Goal: Transaction & Acquisition: Purchase product/service

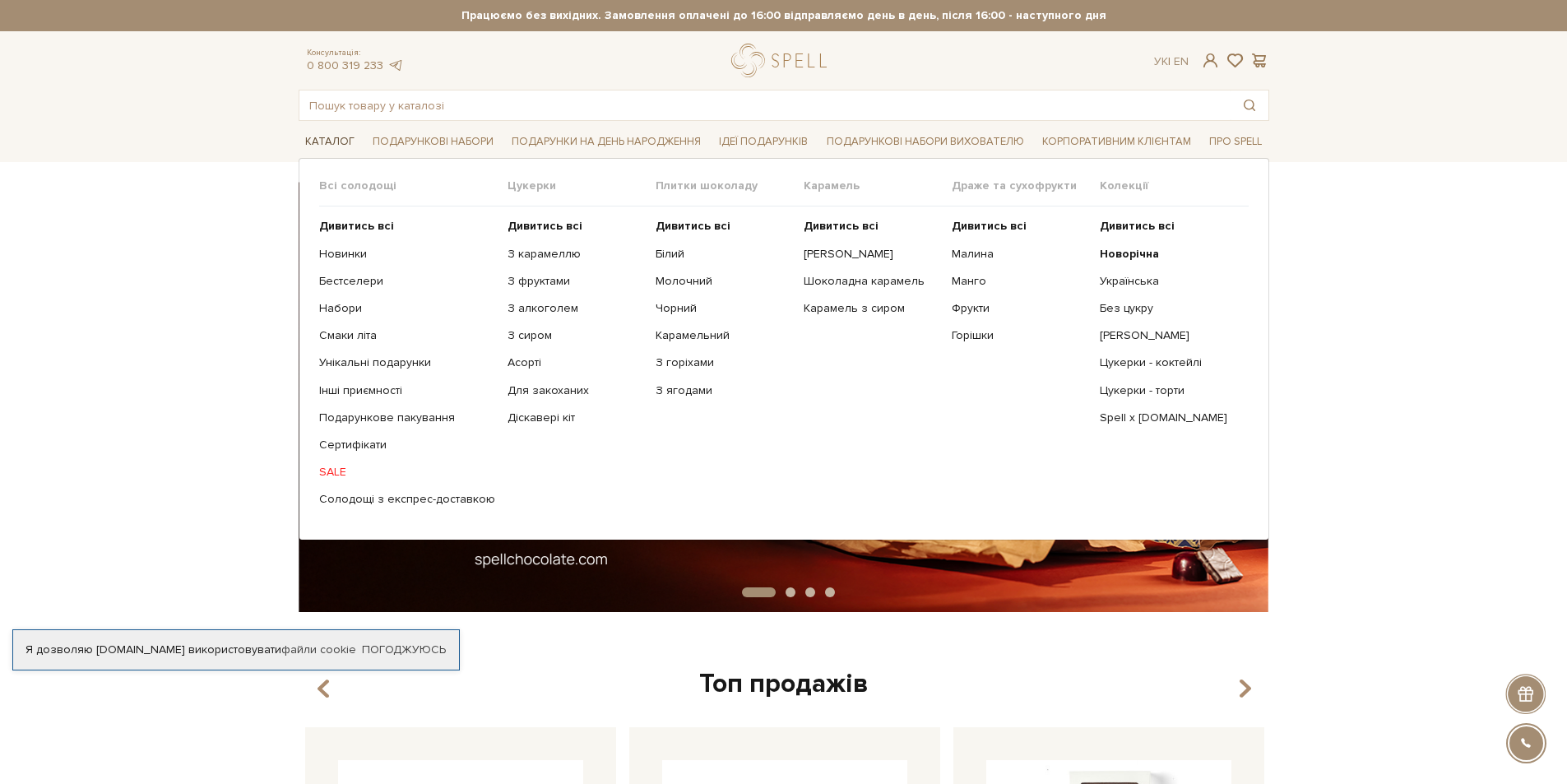
click at [310, 145] on link "Каталог" at bounding box center [330, 142] width 62 height 26
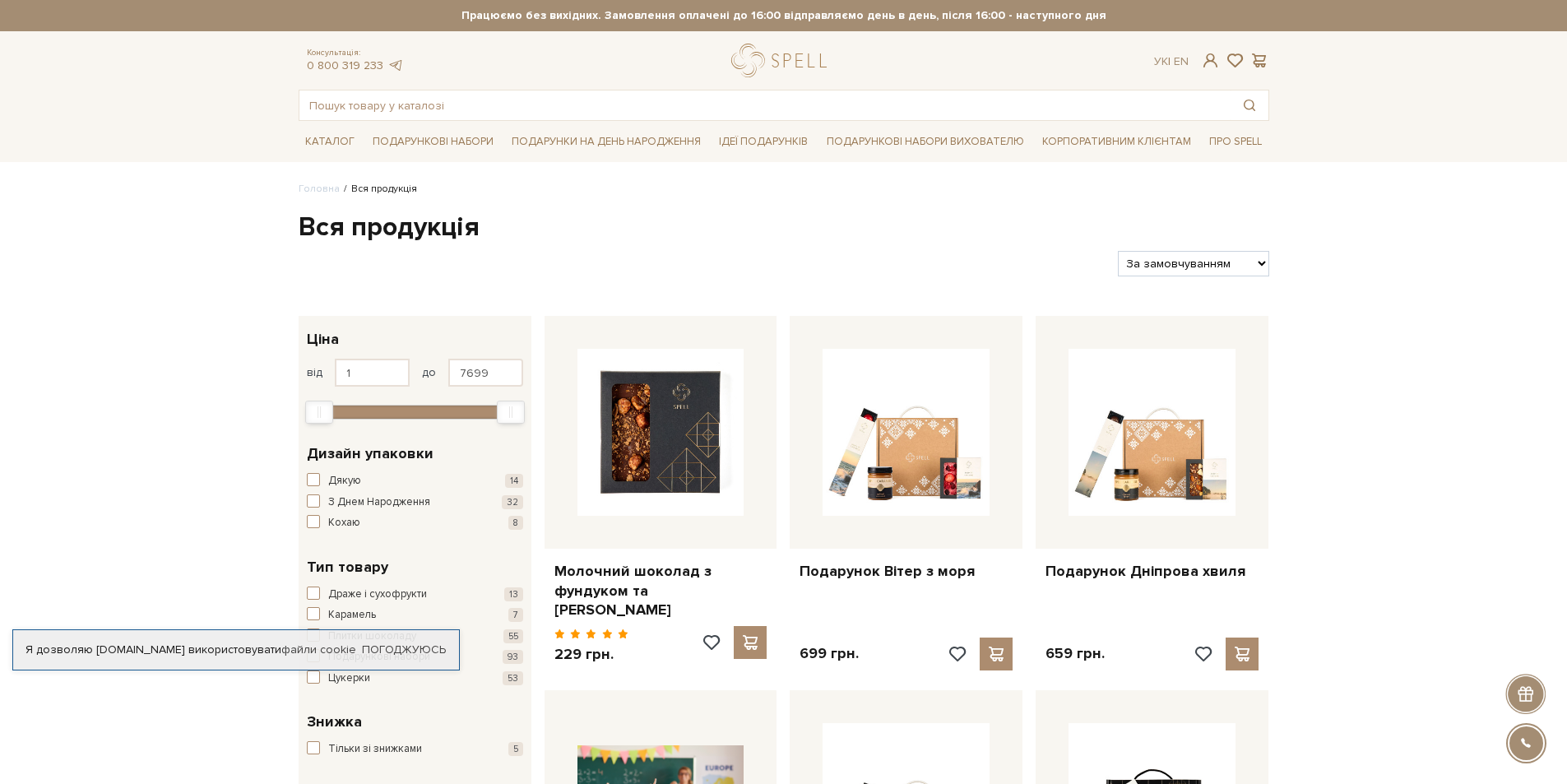
click at [99, 659] on div "Я дозволяю [DOMAIN_NAME] використовувати файли cookie Погоджуюсь" at bounding box center [236, 649] width 448 height 41
click at [429, 646] on link "Погоджуюсь" at bounding box center [404, 650] width 84 height 15
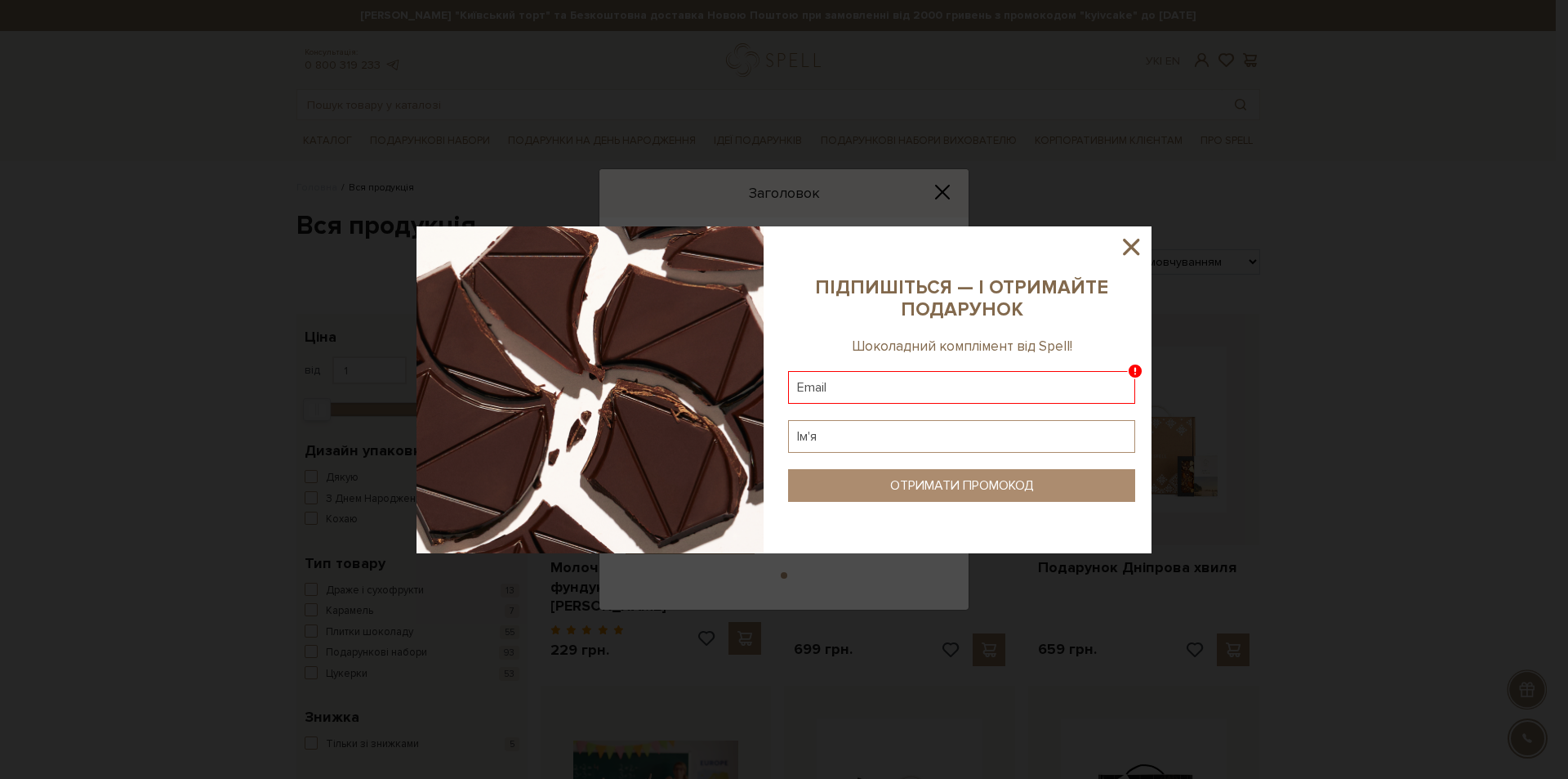
click at [1001, 391] on input "text" at bounding box center [962, 387] width 348 height 33
click at [1092, 383] on input "text" at bounding box center [962, 387] width 348 height 33
click at [976, 401] on input "text" at bounding box center [962, 387] width 348 height 33
click at [936, 425] on input "text" at bounding box center [962, 436] width 348 height 33
click at [937, 372] on input "text" at bounding box center [962, 387] width 348 height 33
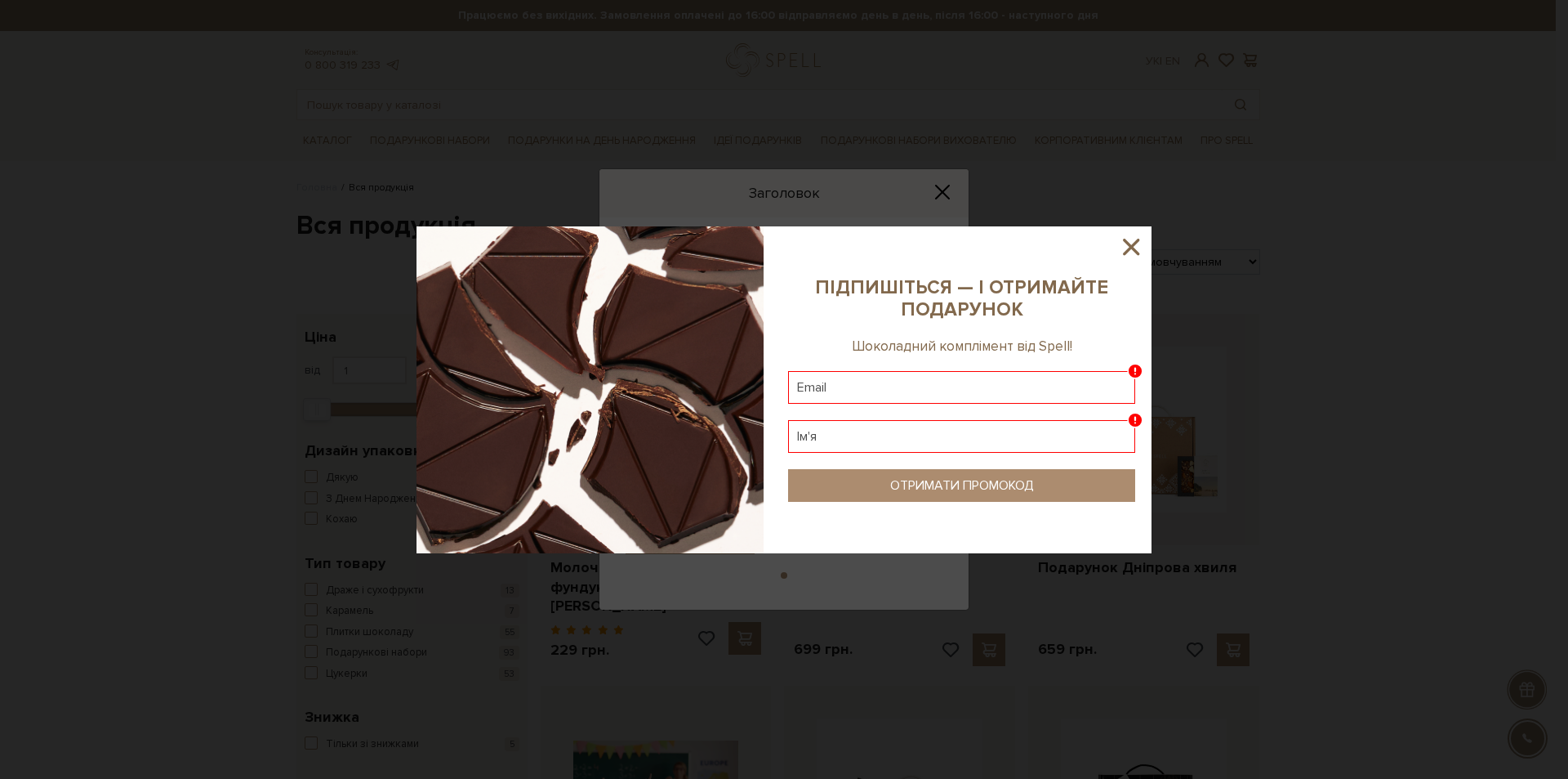
click at [896, 392] on input "text" at bounding box center [962, 387] width 348 height 33
click at [1133, 368] on icon at bounding box center [1136, 371] width 15 height 15
click at [1041, 392] on input "text" at bounding box center [962, 387] width 348 height 33
click at [943, 387] on input "text" at bounding box center [962, 387] width 348 height 33
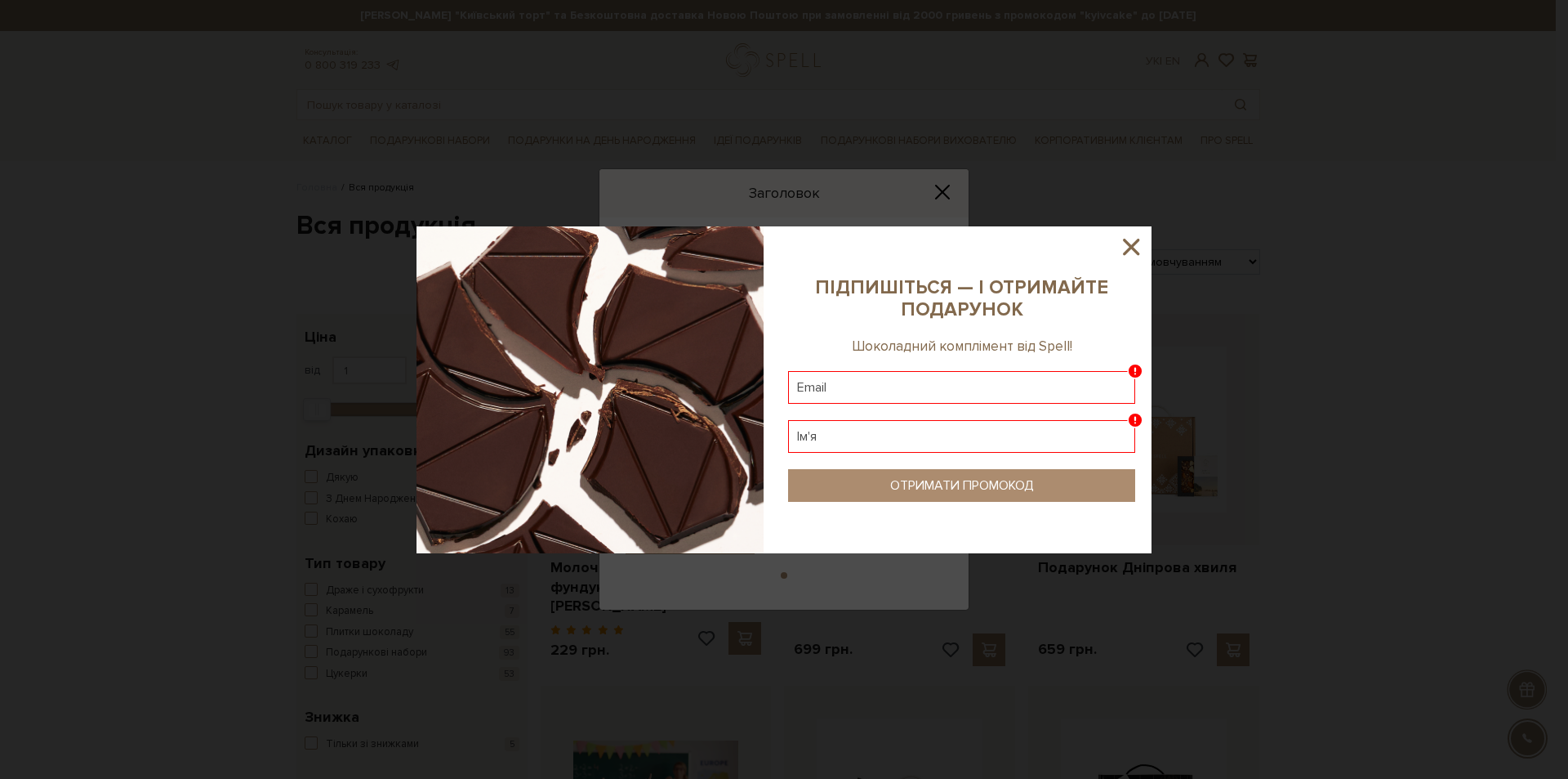
click at [936, 379] on input "text" at bounding box center [962, 387] width 348 height 33
drag, startPoint x: 925, startPoint y: 384, endPoint x: 902, endPoint y: 386, distance: 23.1
click at [902, 386] on input "text" at bounding box center [962, 387] width 348 height 33
click at [856, 381] on input "text" at bounding box center [962, 387] width 348 height 33
click at [978, 397] on input "text" at bounding box center [962, 387] width 348 height 33
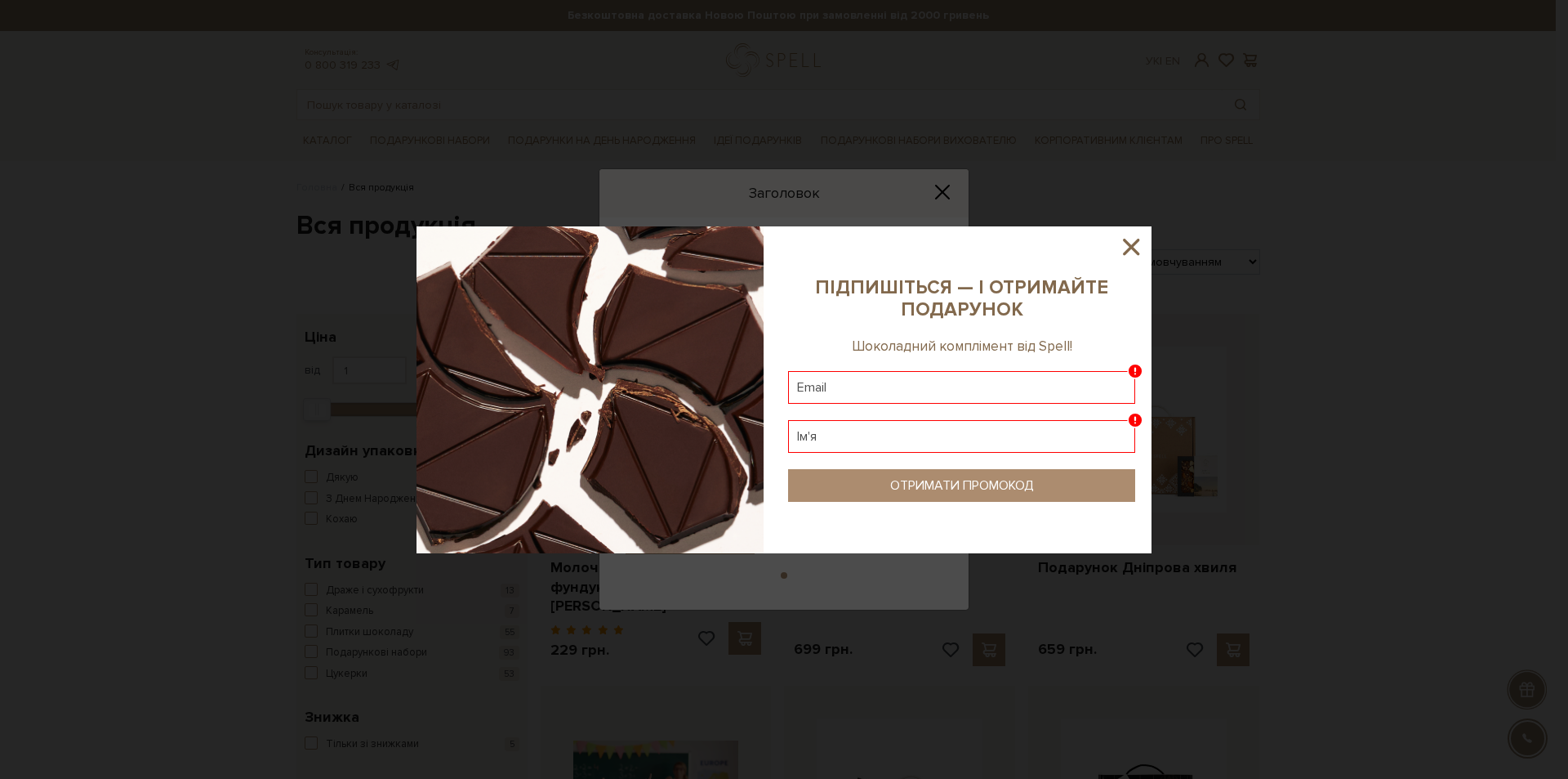
drag, startPoint x: 978, startPoint y: 397, endPoint x: 950, endPoint y: 420, distance: 36.2
click at [972, 427] on sys-column-static at bounding box center [962, 390] width 380 height 327
drag, startPoint x: 812, startPoint y: 451, endPoint x: 780, endPoint y: 349, distance: 106.9
click at [785, 375] on sys-column-static at bounding box center [962, 390] width 380 height 327
drag, startPoint x: 801, startPoint y: 227, endPoint x: 823, endPoint y: 183, distance: 49.2
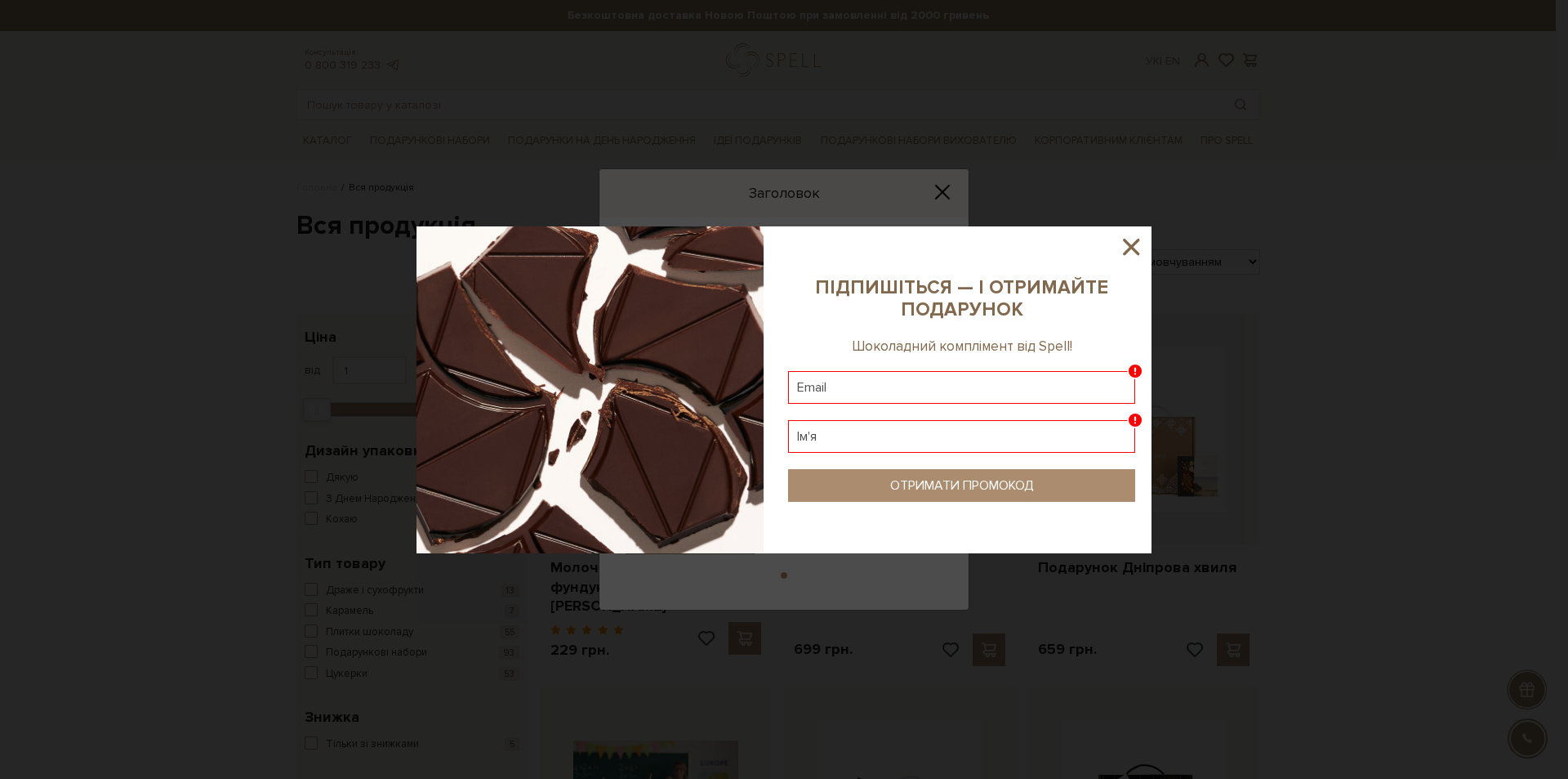
click at [823, 183] on div at bounding box center [784, 389] width 1568 height 779
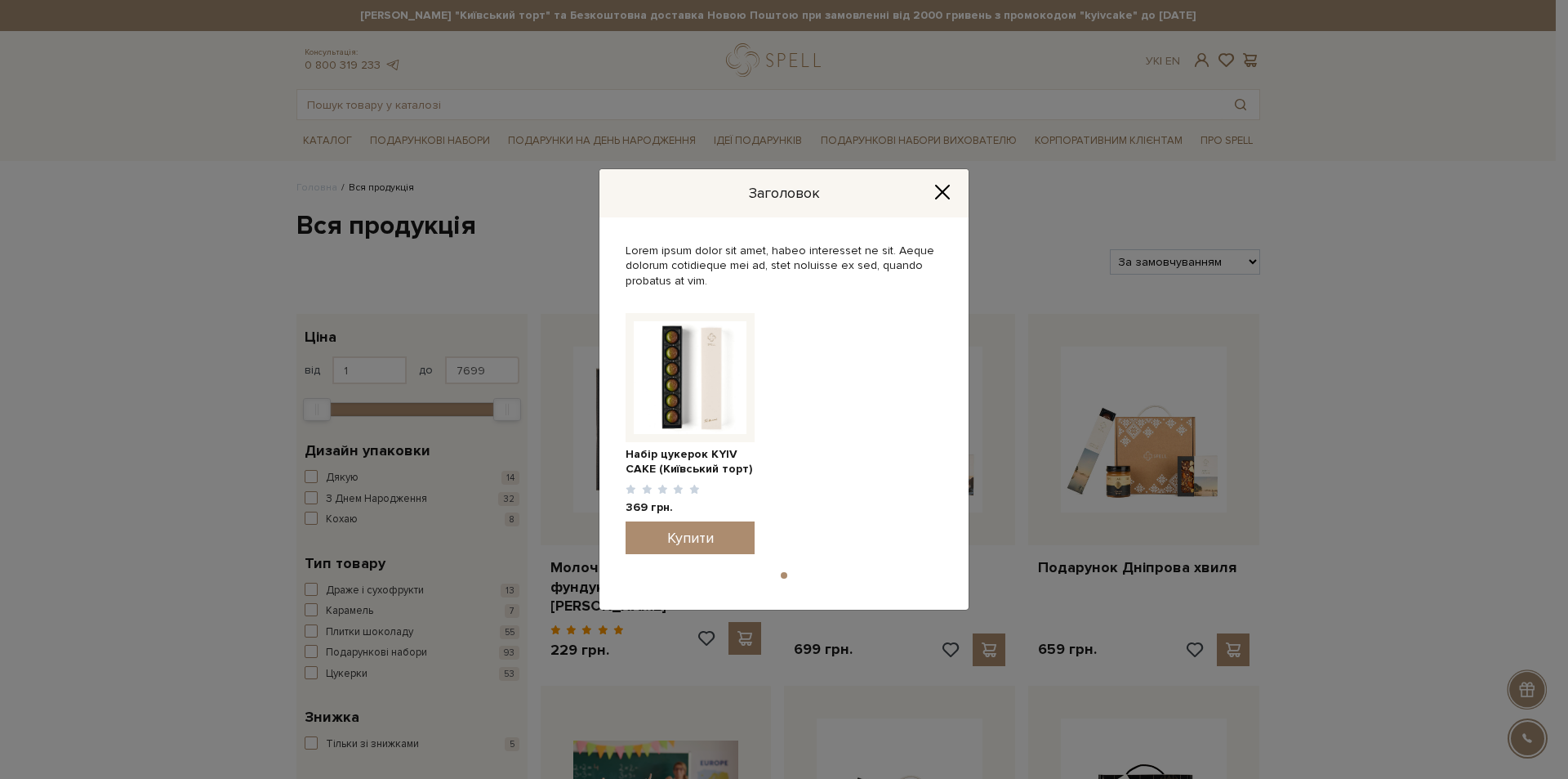
click at [960, 186] on div "Заголовок" at bounding box center [784, 193] width 369 height 48
click at [946, 195] on icon "Close" at bounding box center [942, 192] width 16 height 16
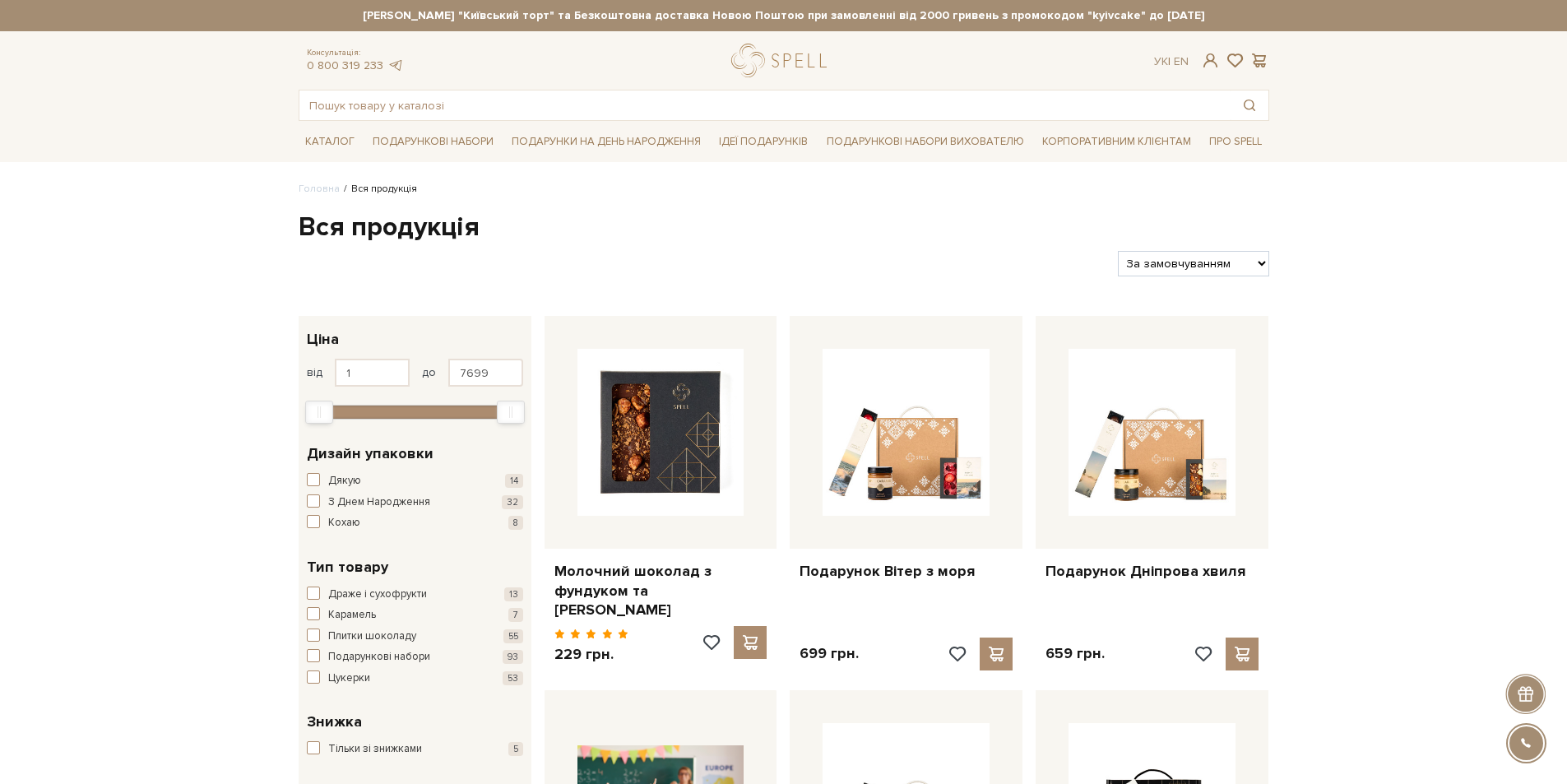
click at [1261, 256] on select "За замовчуванням За Ціною (зростання) За Ціною (зменшення) Новинки За популярні…" at bounding box center [1193, 263] width 150 height 26
select select "[URL][DOMAIN_NAME]"
click at [1118, 251] on select "За замовчуванням За Ціною (зростання) За Ціною (зменшення) Новинки За популярні…" at bounding box center [1193, 263] width 150 height 26
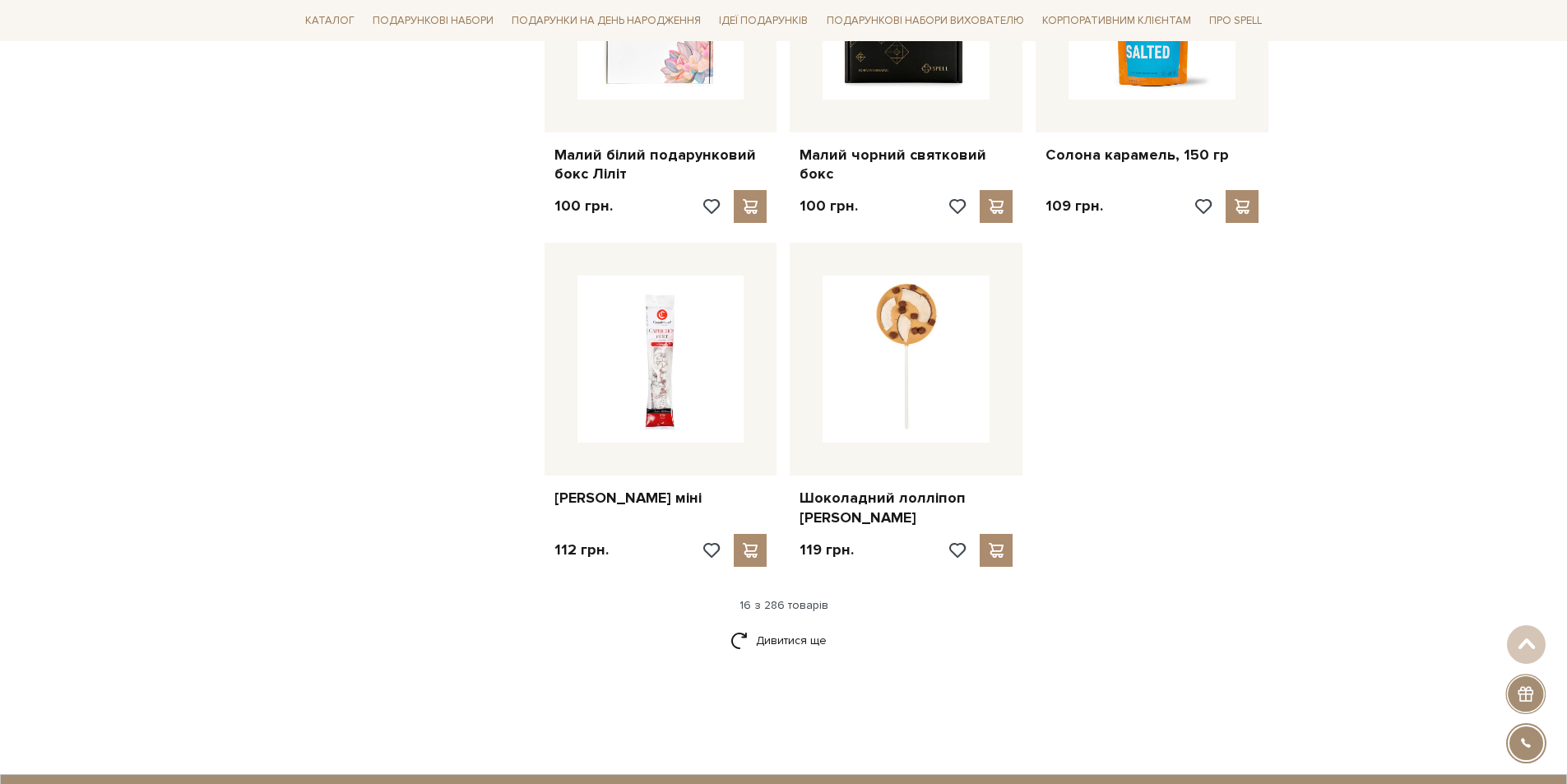
scroll to position [1772, 0]
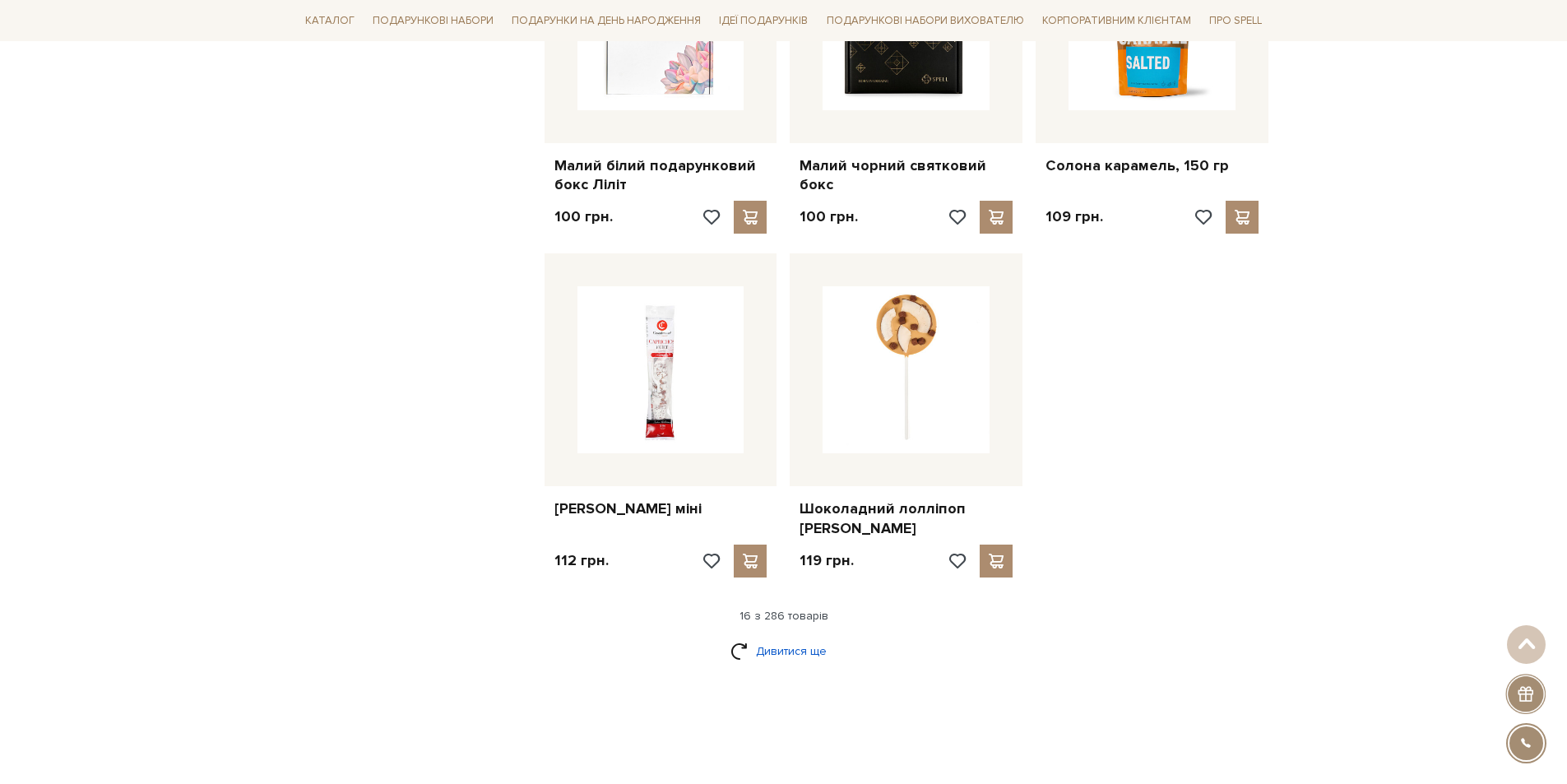
click at [747, 636] on link "Дивитися ще" at bounding box center [784, 651] width 107 height 28
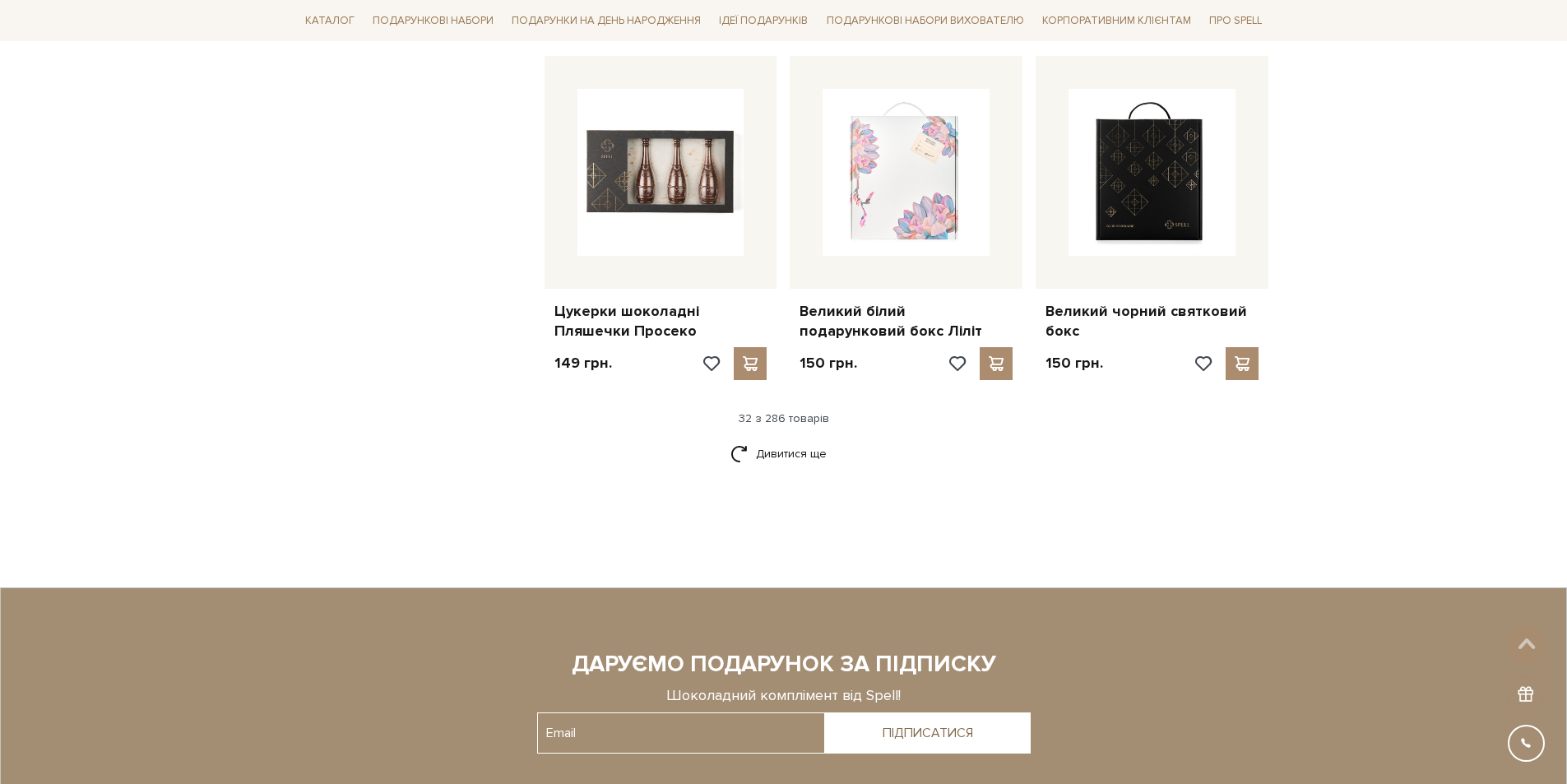
scroll to position [3745, 0]
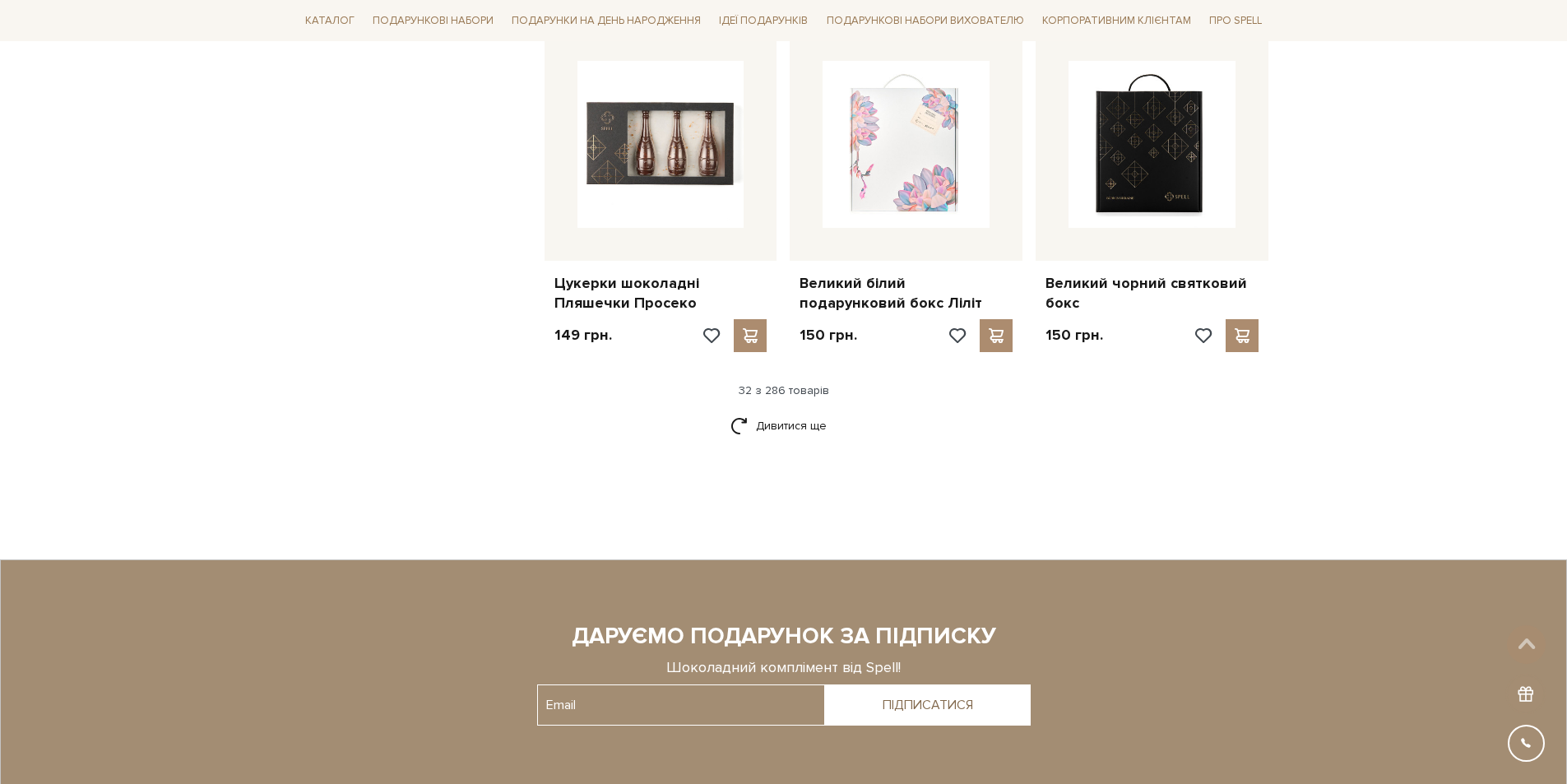
click at [730, 411] on div "Дивитися ще" at bounding box center [784, 435] width 984 height 48
click at [742, 411] on link "Дивитися ще" at bounding box center [784, 426] width 107 height 28
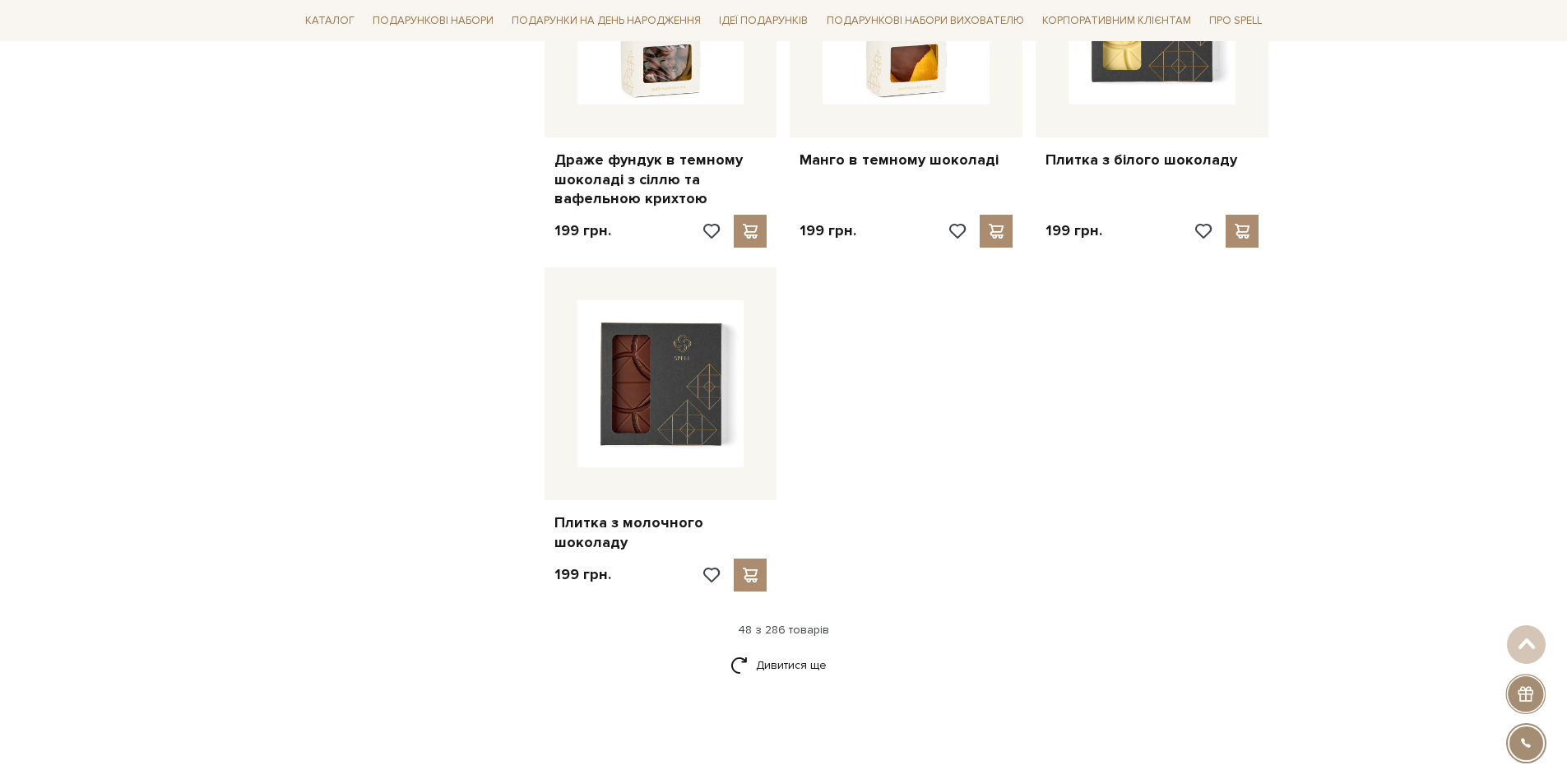
scroll to position [5966, 0]
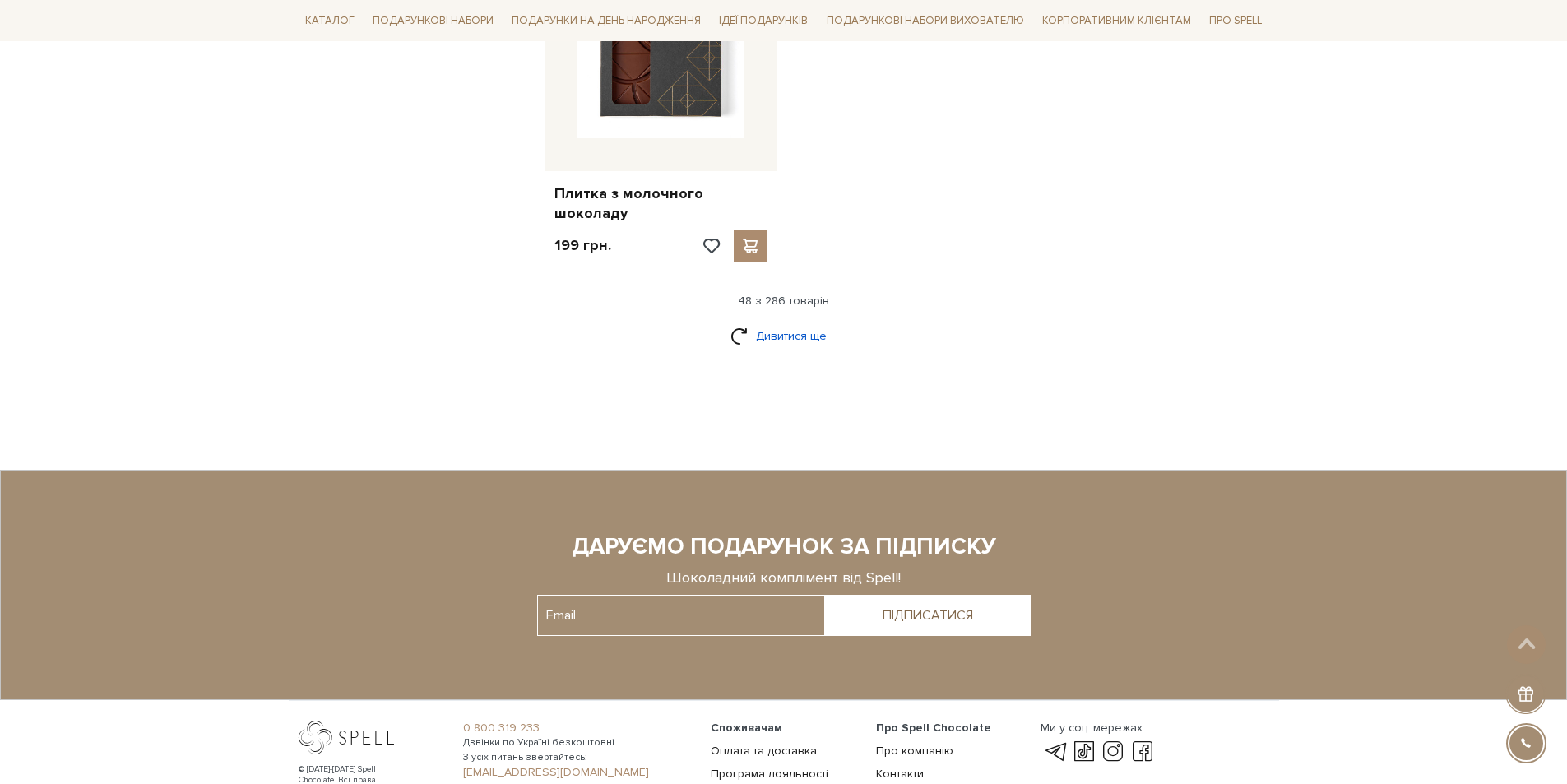
click at [750, 322] on link "Дивитися ще" at bounding box center [784, 336] width 107 height 28
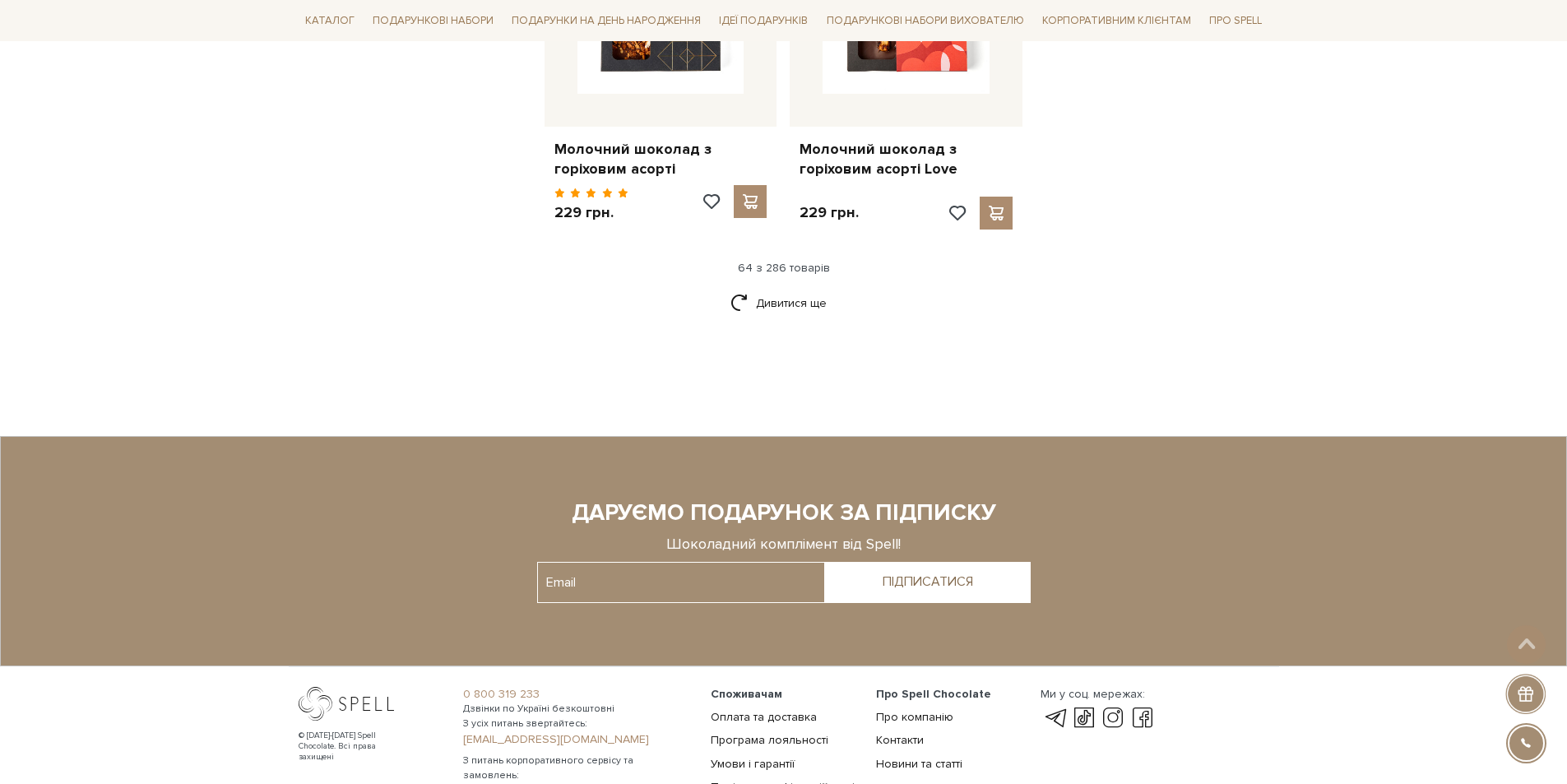
scroll to position [7961, 0]
